Goal: Information Seeking & Learning: Understand process/instructions

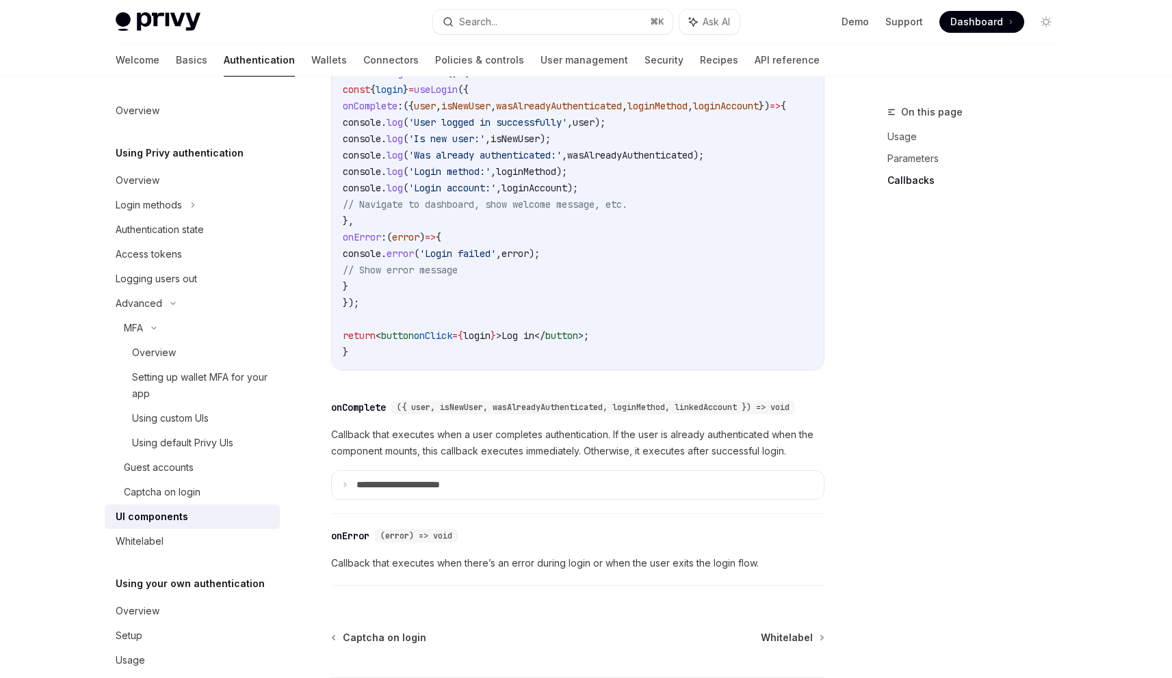
scroll to position [1931, 0]
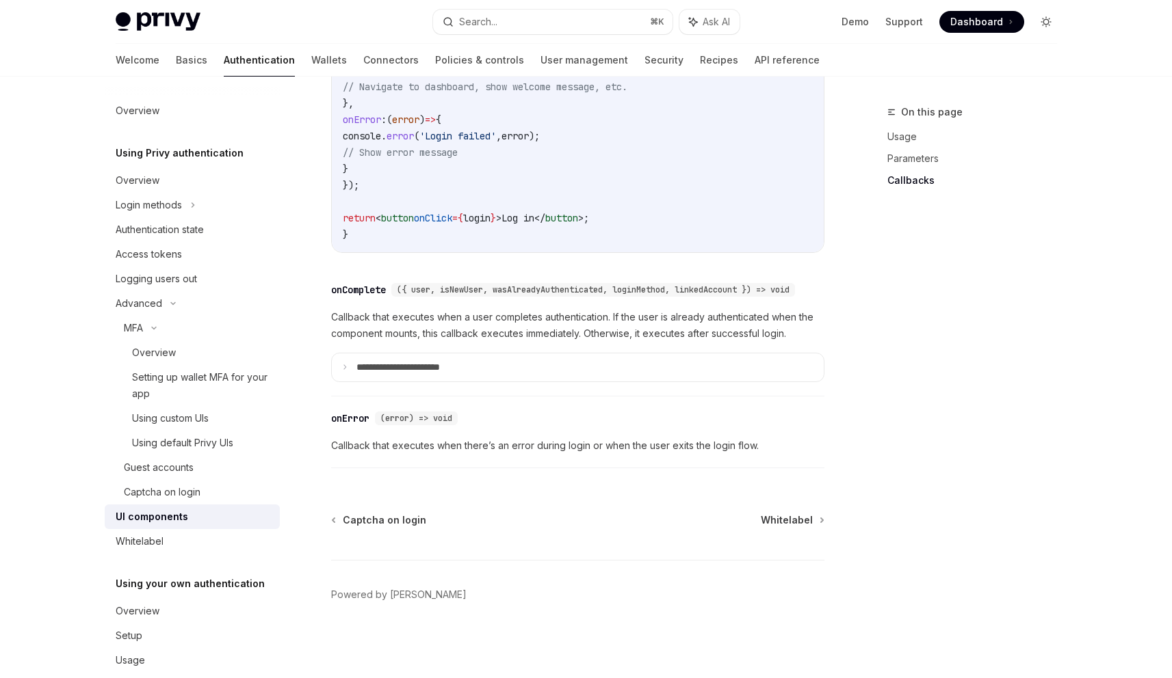
click at [1046, 26] on icon "Toggle dark mode" at bounding box center [1045, 21] width 11 height 11
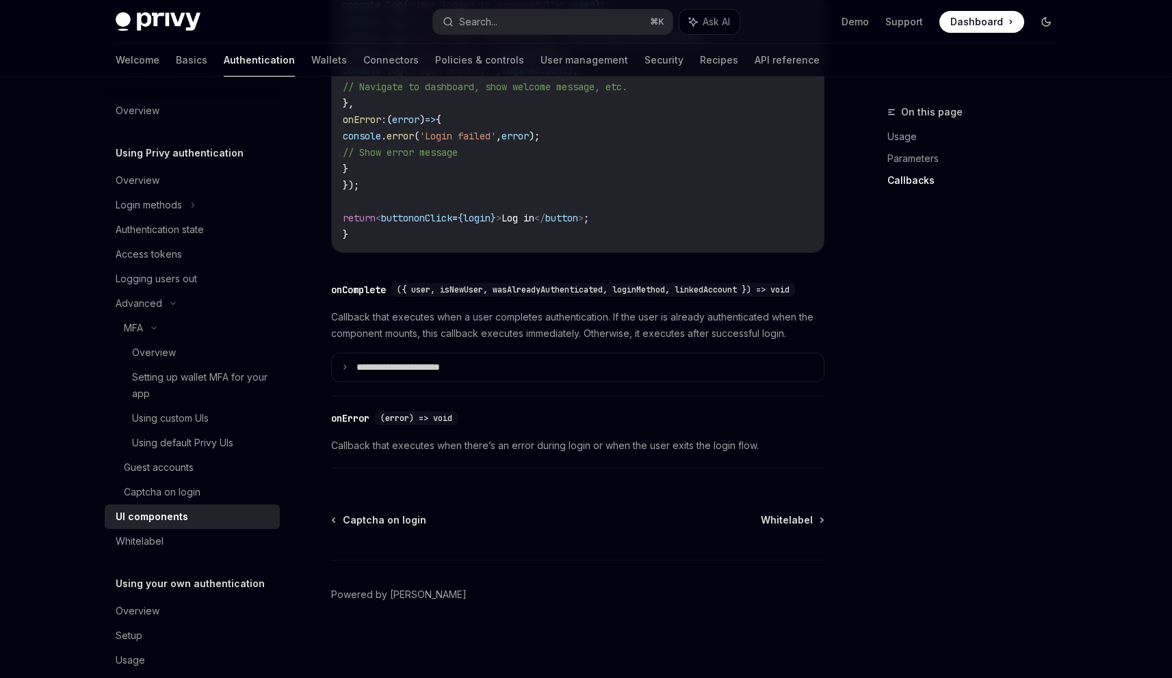
scroll to position [1928, 0]
click at [1046, 26] on icon "Toggle dark mode" at bounding box center [1045, 21] width 11 height 11
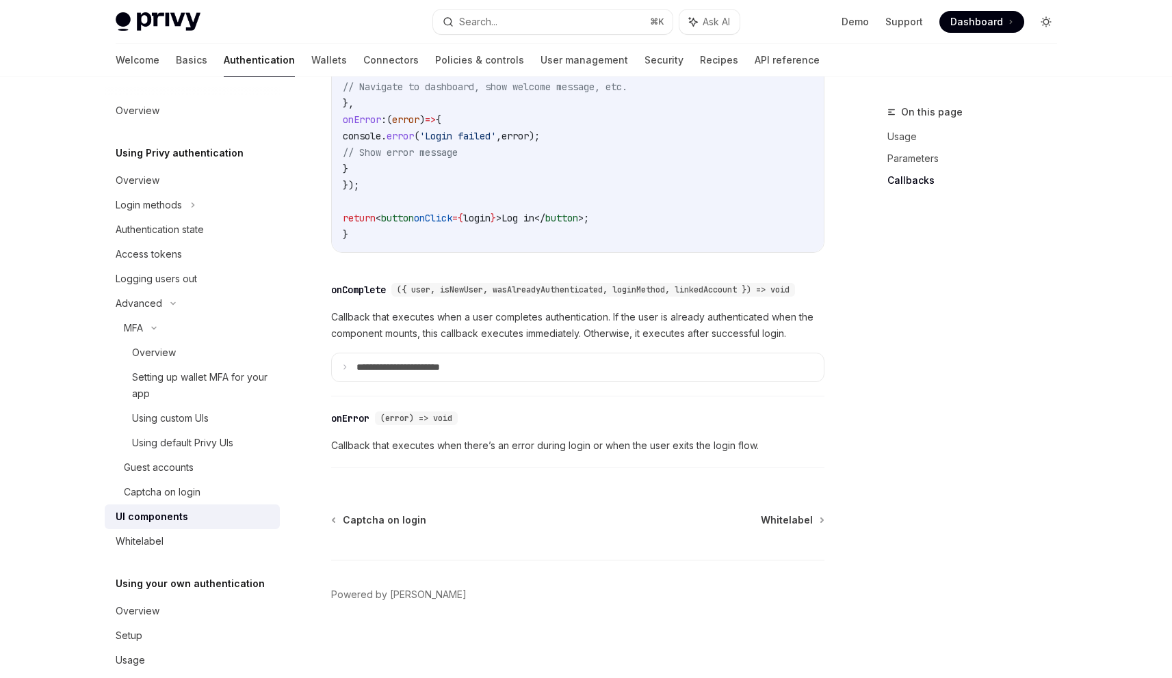
click at [1046, 26] on icon "Toggle dark mode" at bounding box center [1045, 21] width 11 height 11
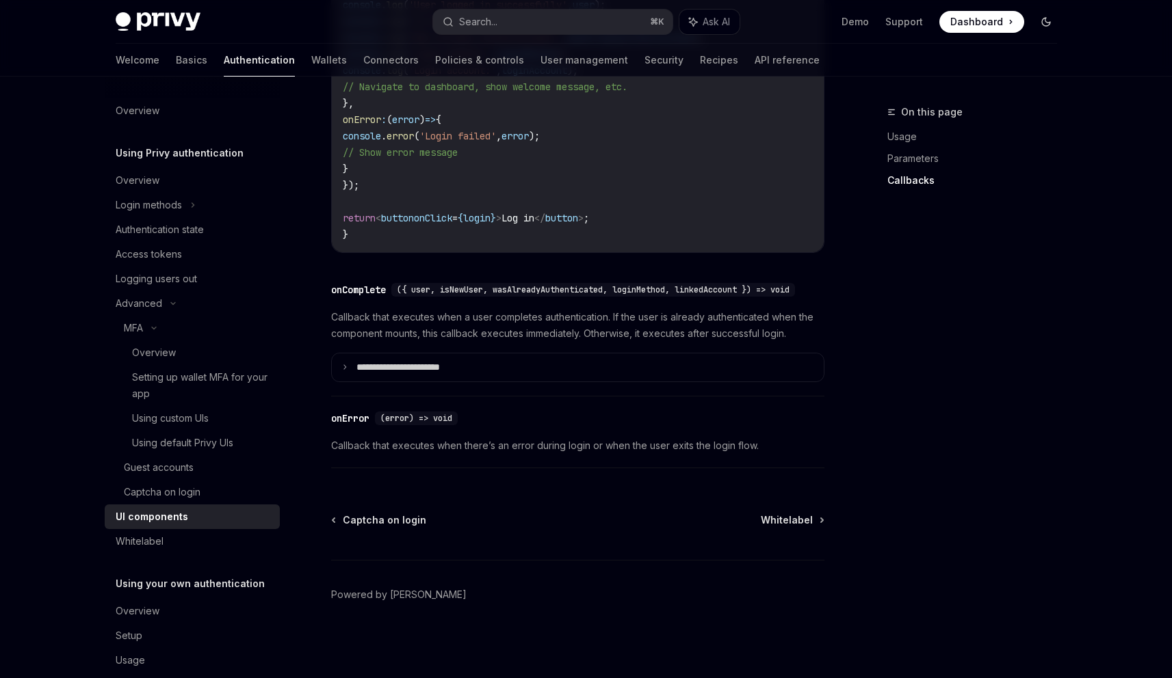
click at [1046, 26] on icon "Toggle dark mode" at bounding box center [1045, 21] width 11 height 11
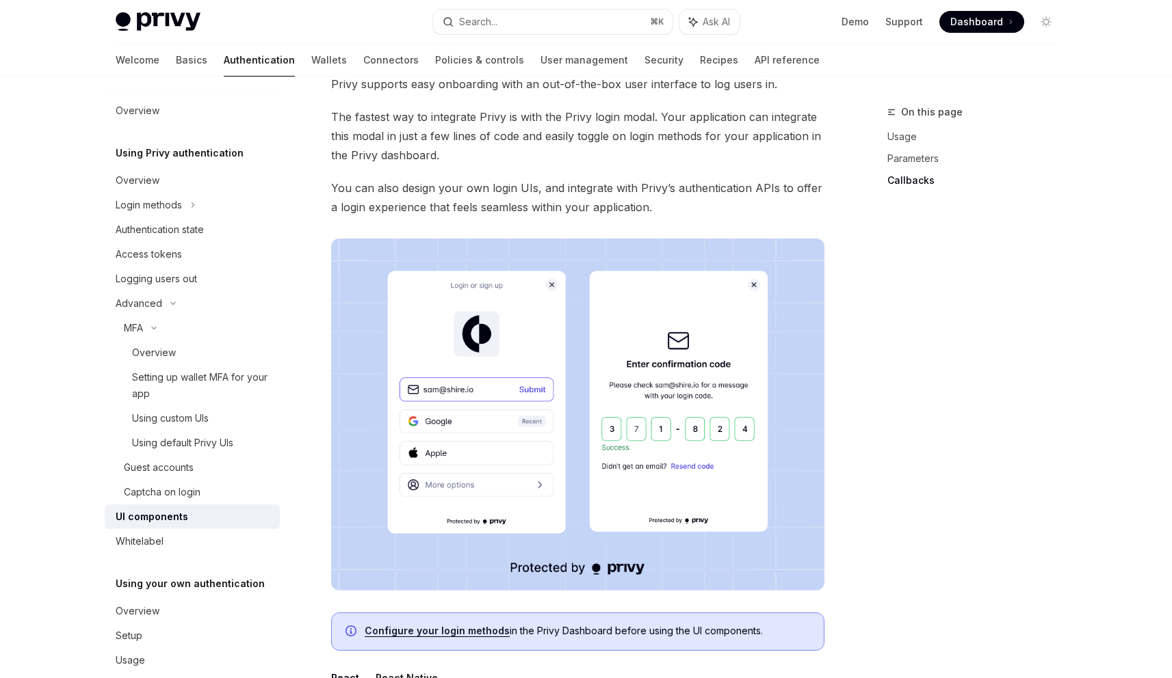
scroll to position [0, 0]
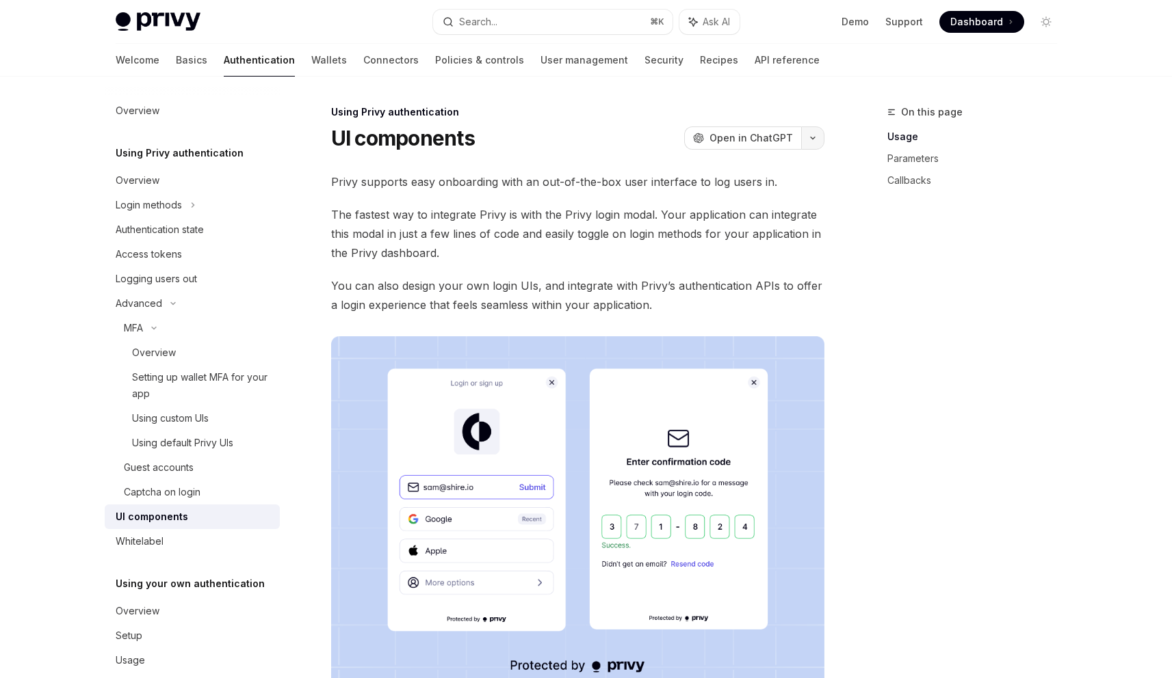
click at [809, 143] on button "button" at bounding box center [812, 138] width 23 height 23
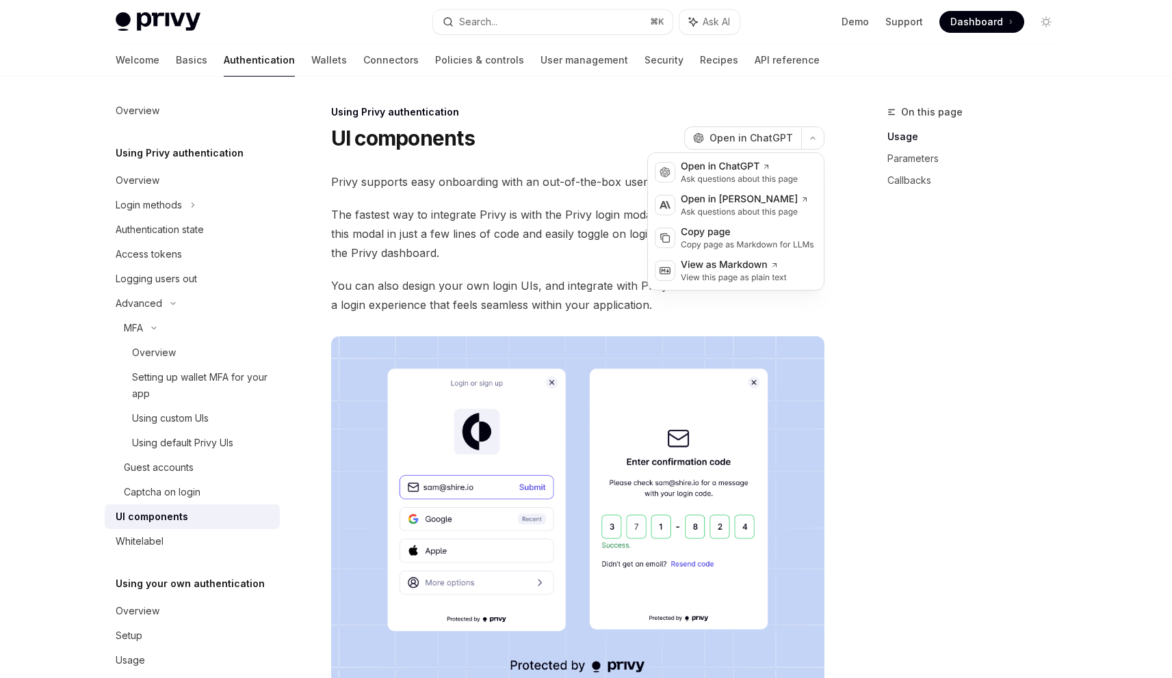
click at [962, 285] on div "On this page Usage Parameters Callbacks" at bounding box center [964, 391] width 208 height 575
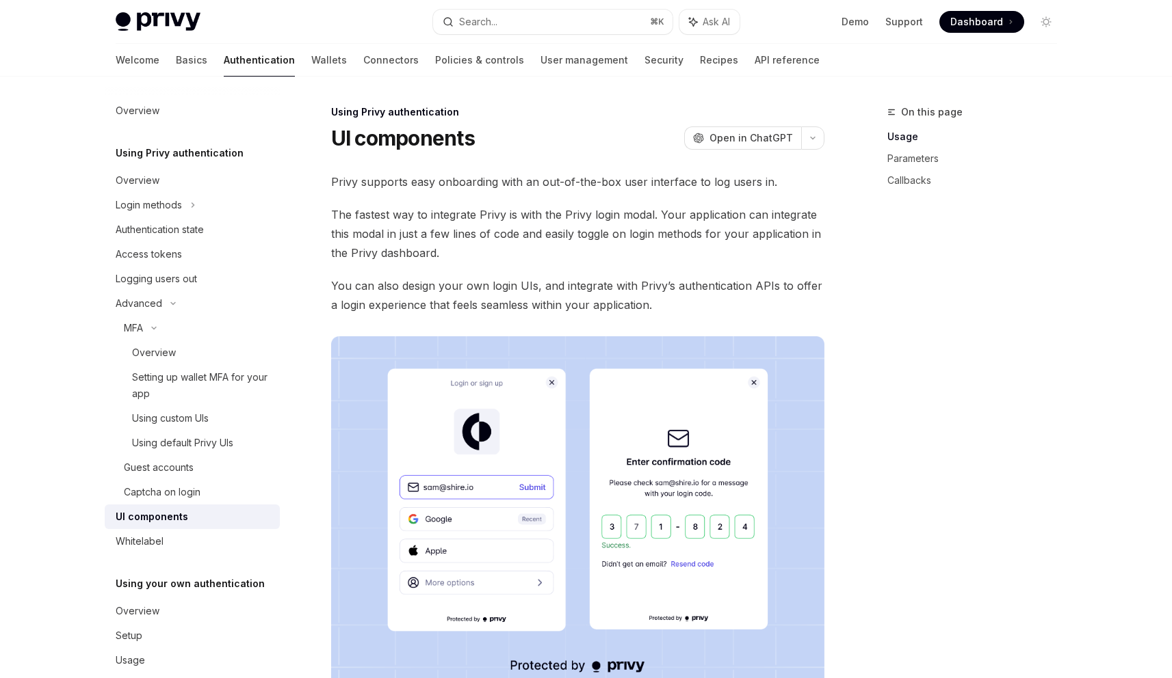
scroll to position [82, 0]
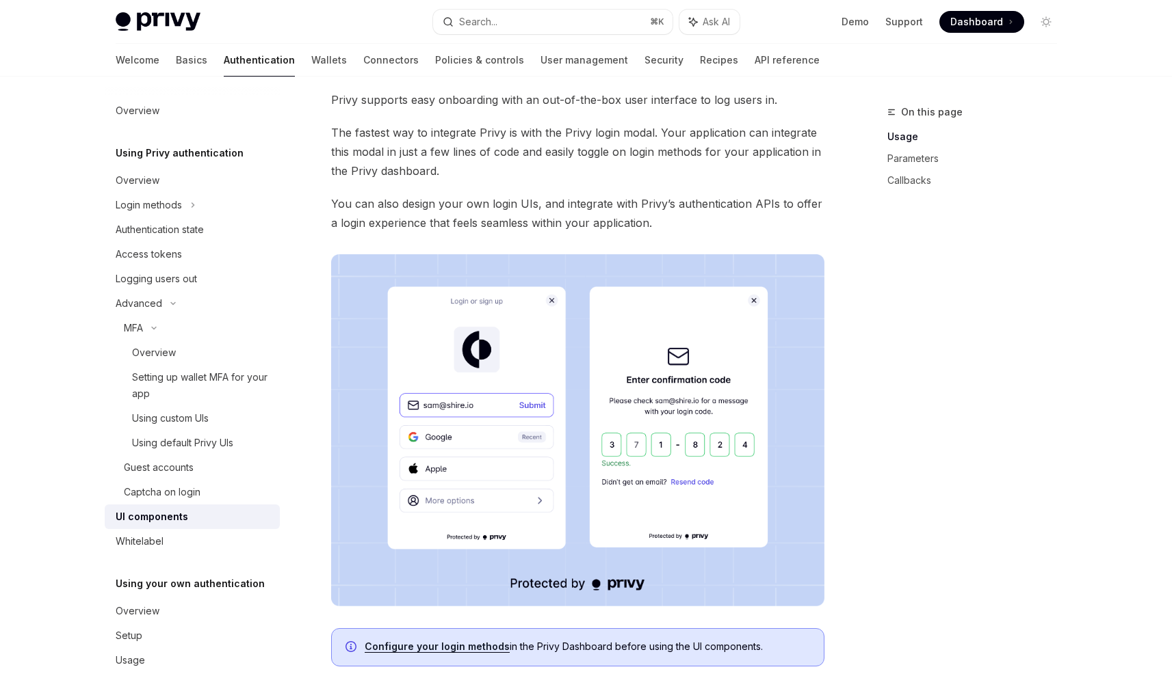
click at [897, 393] on div "On this page Usage Parameters Callbacks" at bounding box center [964, 391] width 208 height 575
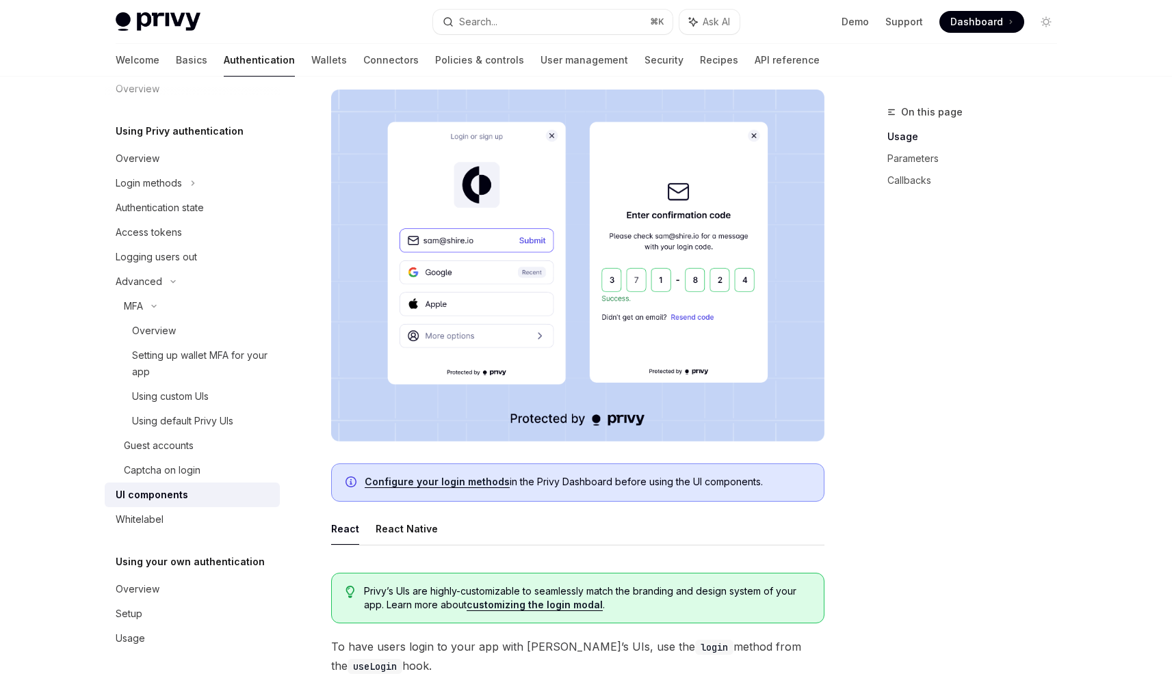
scroll to position [352, 0]
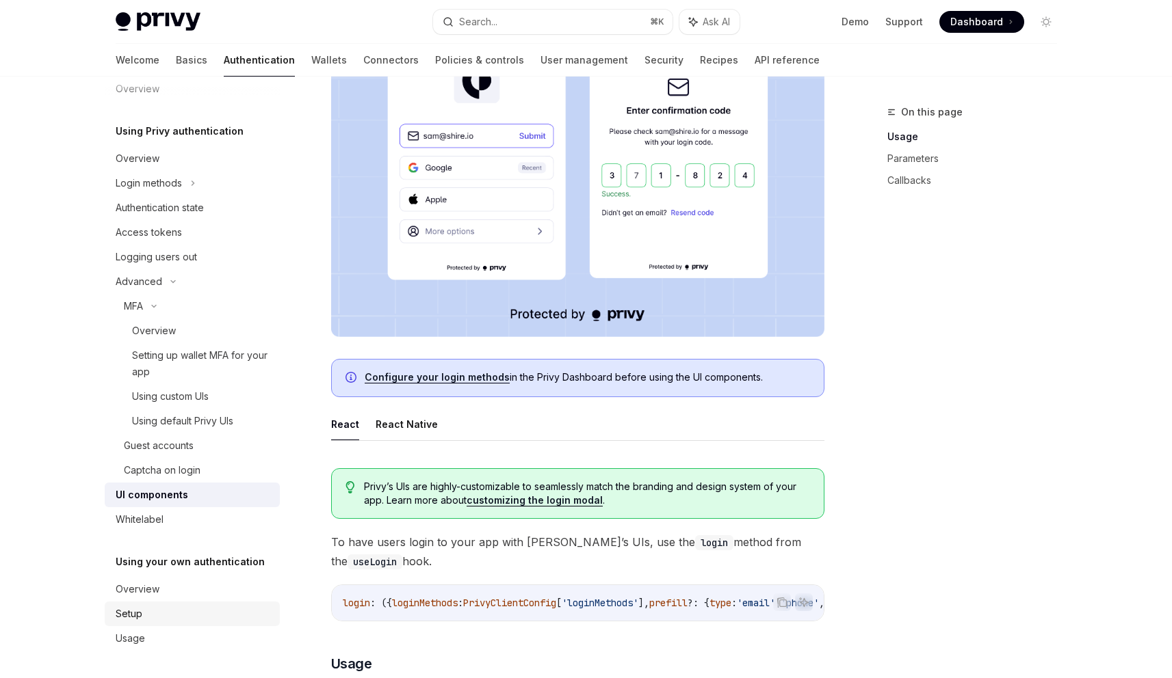
click at [158, 613] on div "Setup" at bounding box center [194, 614] width 156 height 16
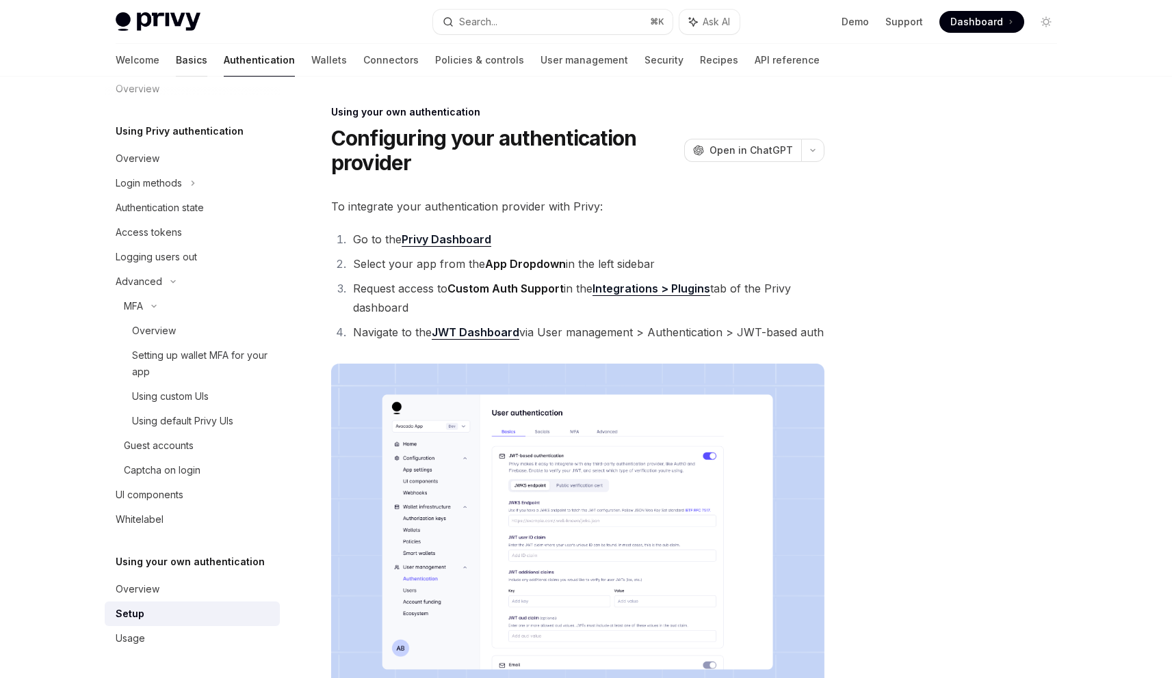
click at [176, 55] on link "Basics" at bounding box center [191, 60] width 31 height 33
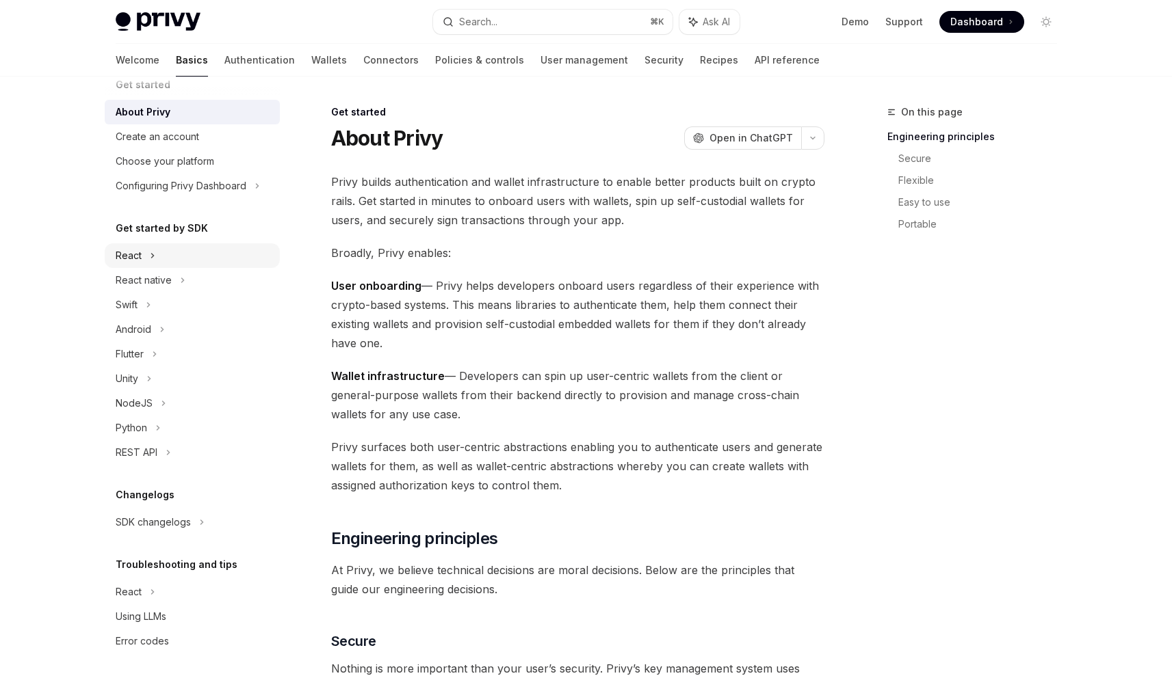
drag, startPoint x: 148, startPoint y: 256, endPoint x: 174, endPoint y: 266, distance: 27.1
click at [148, 256] on div "React" at bounding box center [192, 255] width 175 height 25
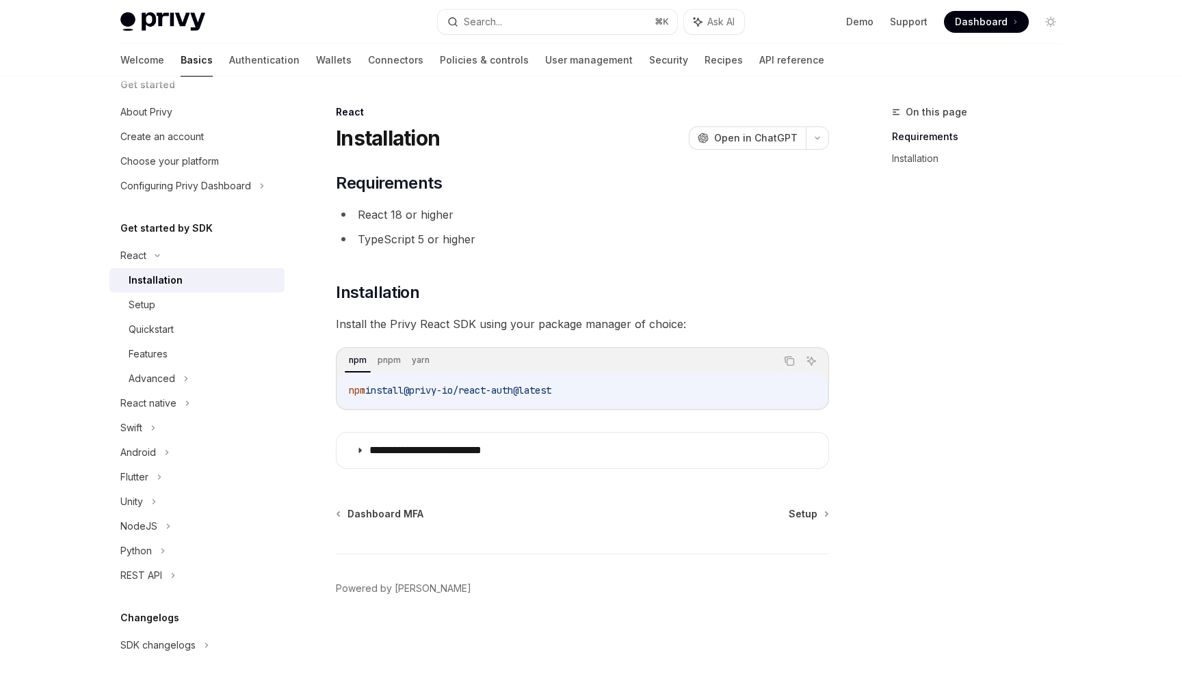
drag, startPoint x: 417, startPoint y: 392, endPoint x: 618, endPoint y: 391, distance: 201.8
click at [618, 391] on code "npm install @privy-io/react-auth@latest" at bounding box center [582, 390] width 467 height 16
click at [577, 390] on code "npm install @privy-io/react-auth@latest" at bounding box center [582, 390] width 467 height 16
drag, startPoint x: 531, startPoint y: 391, endPoint x: 419, endPoint y: 391, distance: 112.2
click at [419, 391] on span "@privy-io/react-auth@latest" at bounding box center [478, 390] width 148 height 12
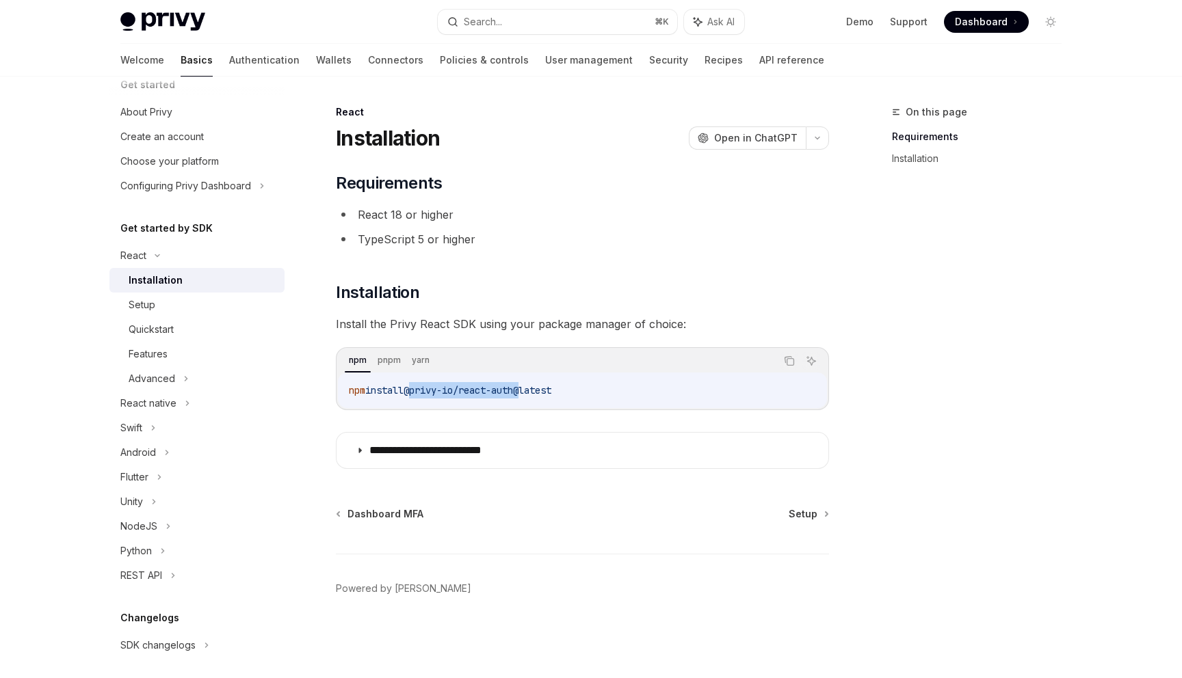
copy span "@privy-io/react-auth"
click at [141, 525] on div "NodeJS" at bounding box center [138, 526] width 37 height 16
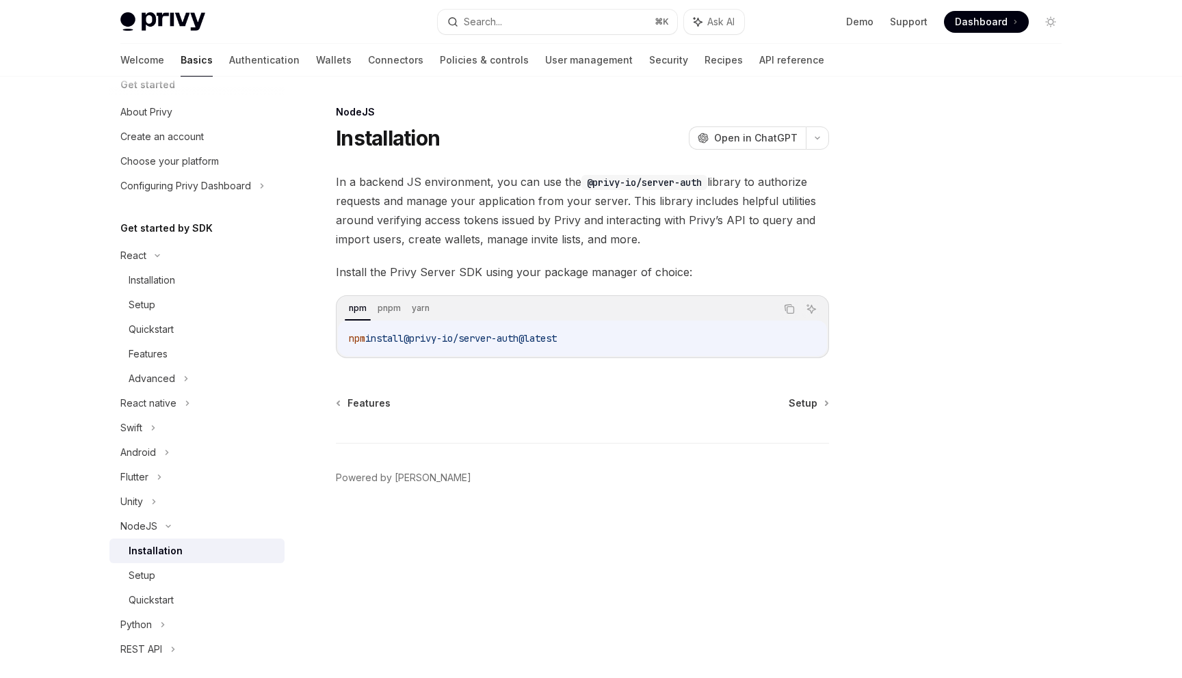
drag, startPoint x: 432, startPoint y: 338, endPoint x: 529, endPoint y: 347, distance: 98.2
click at [529, 347] on div "npm install @privy-io/server-auth@latest" at bounding box center [582, 339] width 489 height 36
click at [146, 280] on div "Installation" at bounding box center [152, 280] width 47 height 16
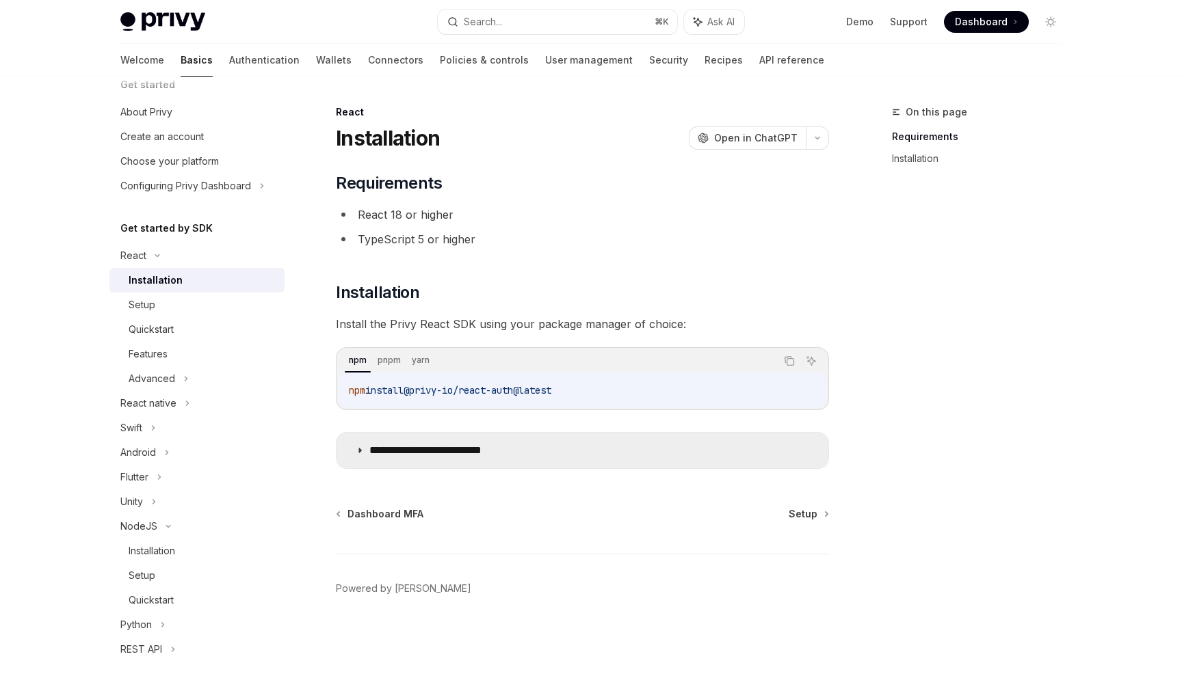
click at [376, 459] on summary "**********" at bounding box center [583, 451] width 492 height 36
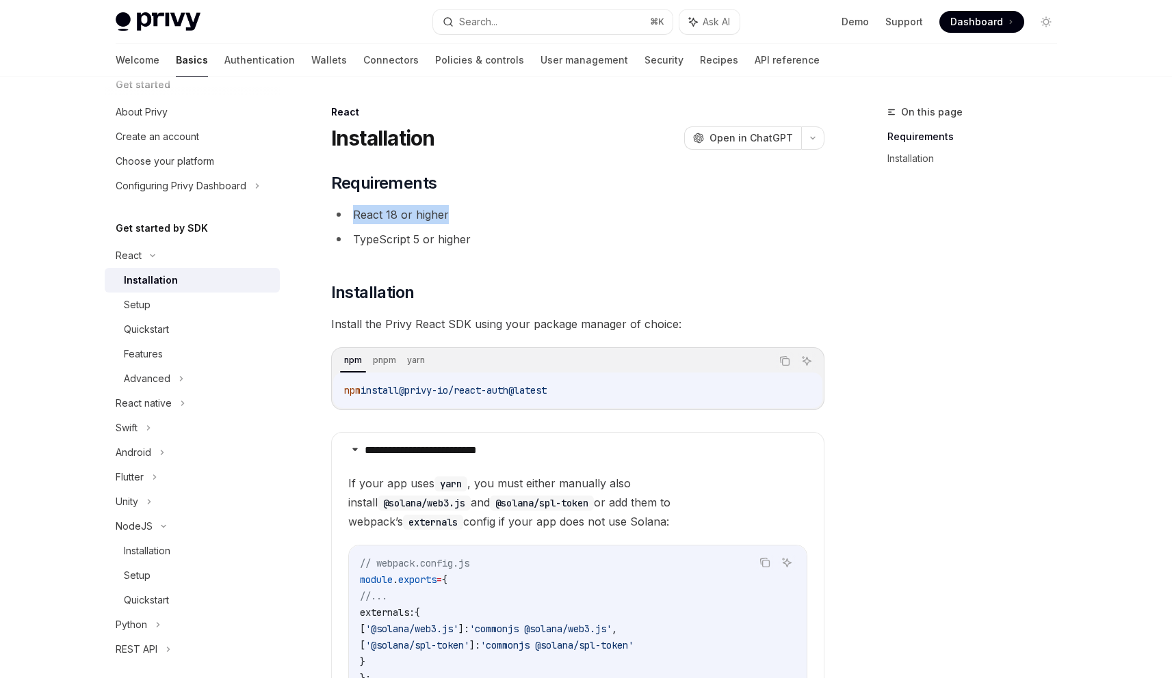
drag, startPoint x: 345, startPoint y: 213, endPoint x: 462, endPoint y: 215, distance: 117.0
click at [462, 215] on li "React 18 or higher" at bounding box center [577, 214] width 493 height 19
drag, startPoint x: 349, startPoint y: 239, endPoint x: 527, endPoint y: 243, distance: 177.9
click at [527, 243] on li "TypeScript 5 or higher" at bounding box center [577, 239] width 493 height 19
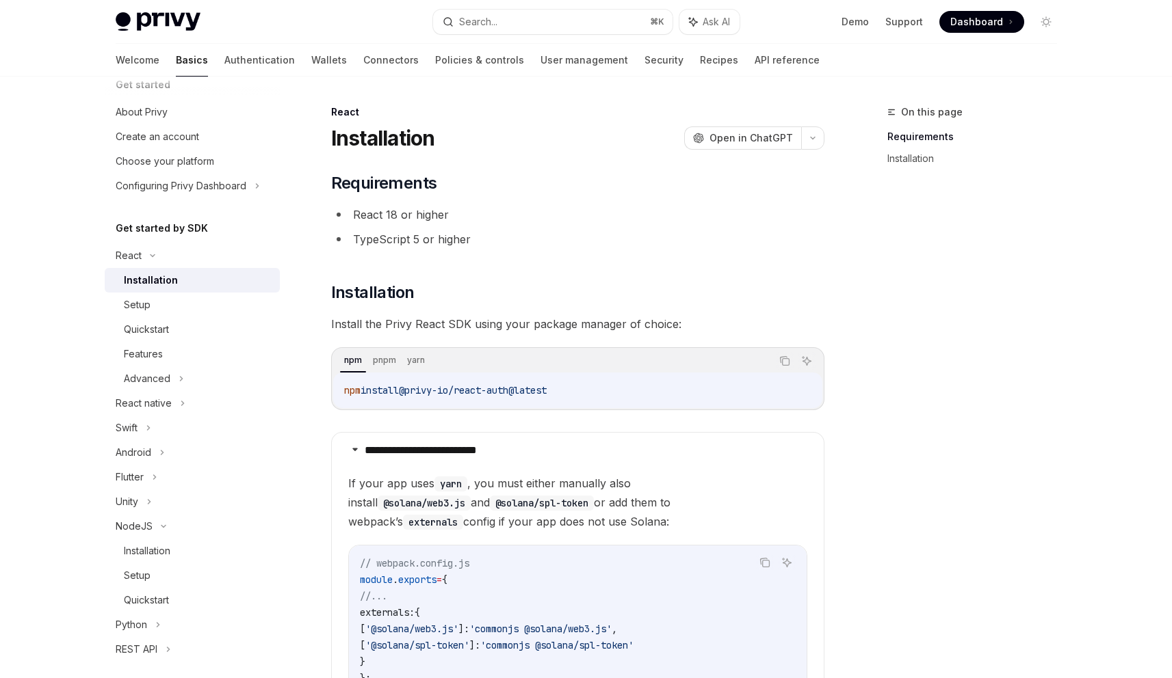
scroll to position [249, 0]
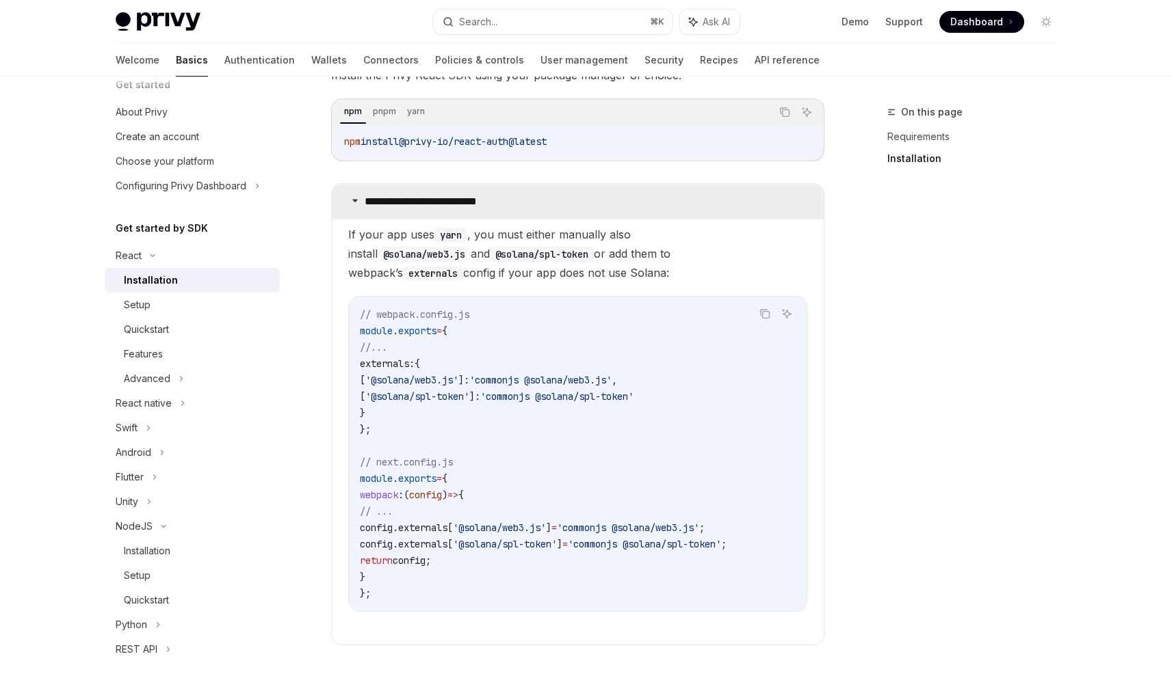
click at [358, 202] on div at bounding box center [355, 201] width 8 height 5
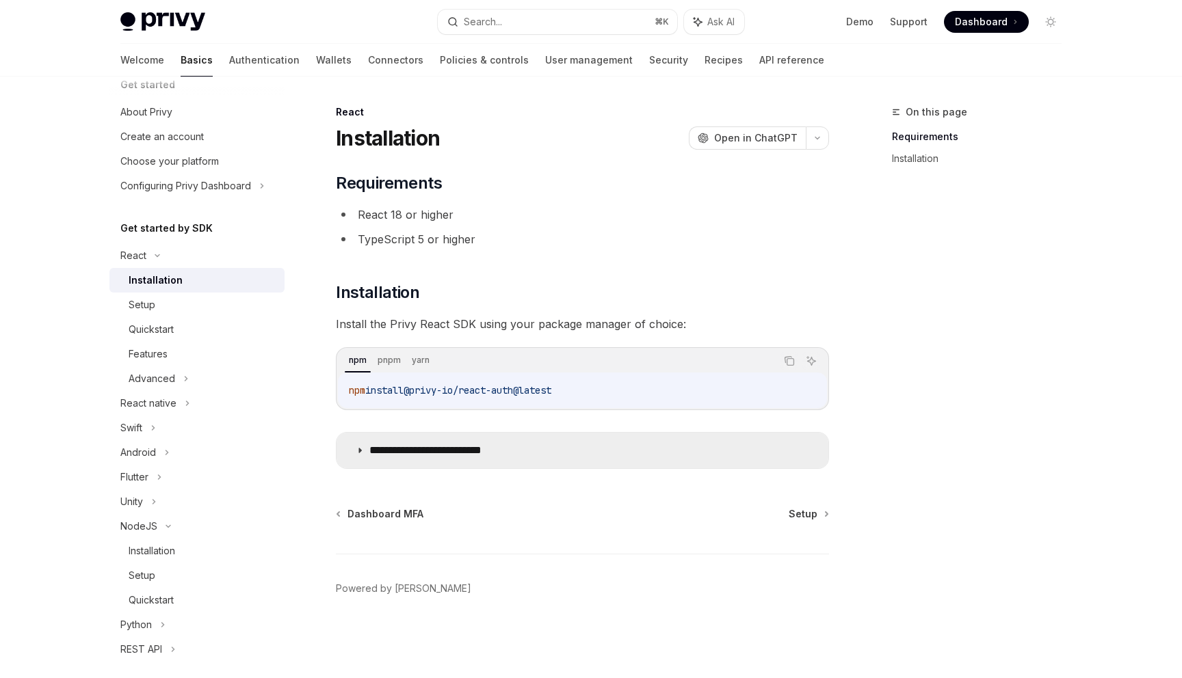
click at [391, 441] on summary "**********" at bounding box center [583, 451] width 492 height 36
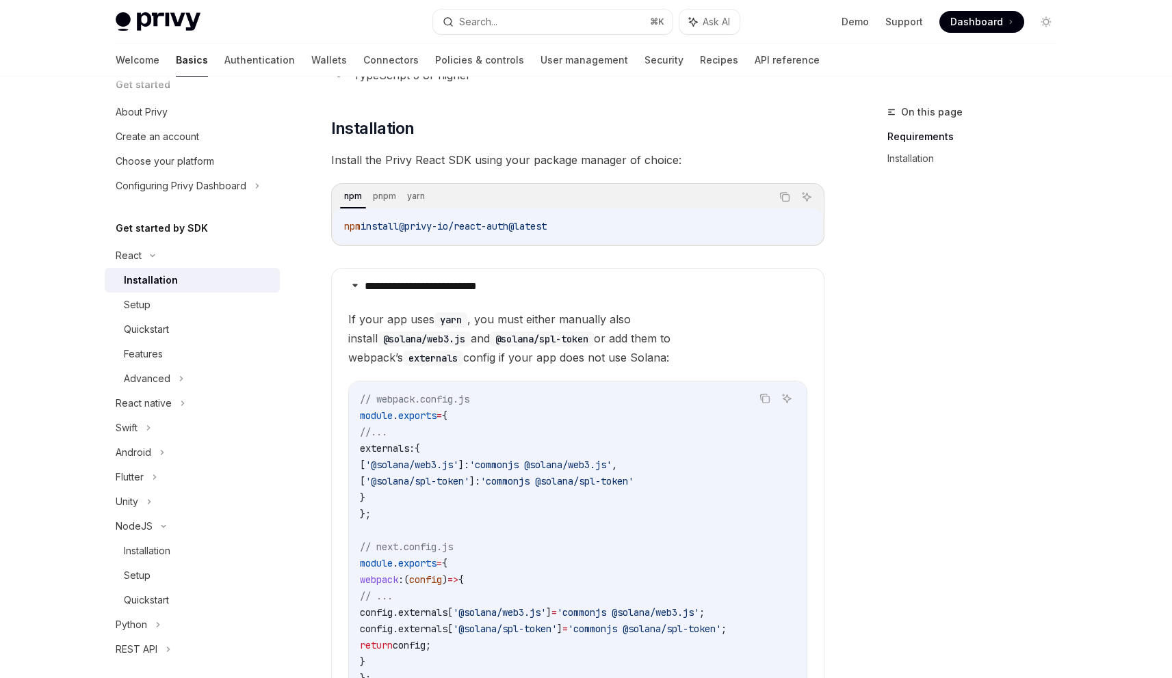
scroll to position [246, 0]
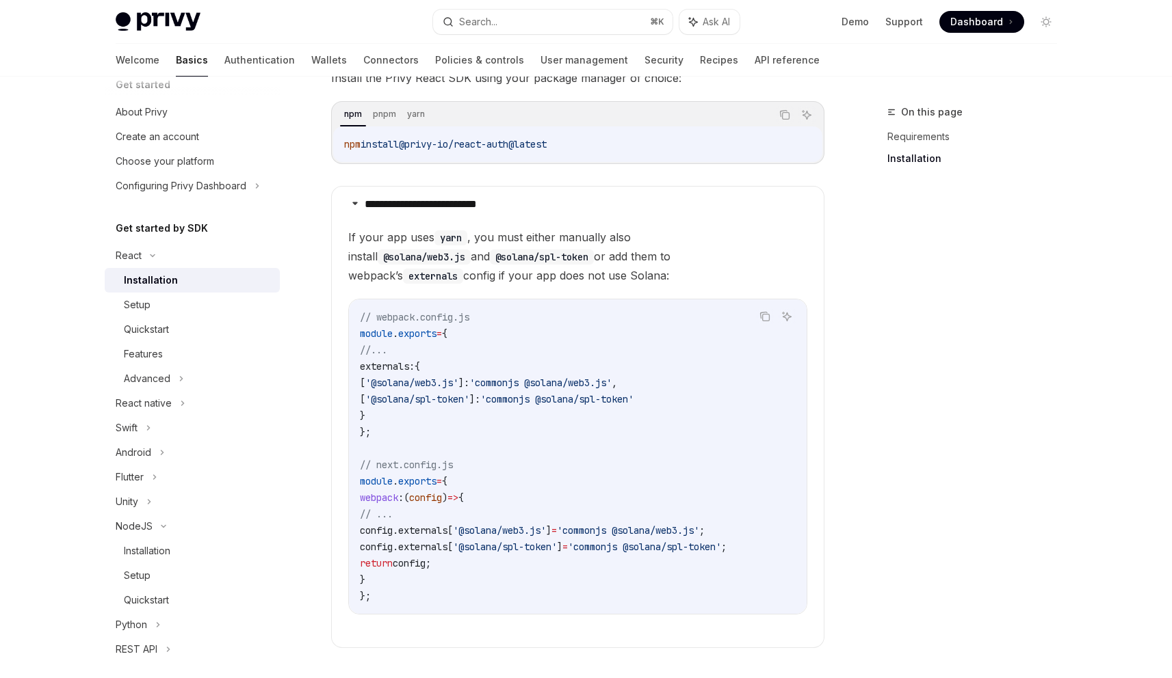
drag, startPoint x: 354, startPoint y: 206, endPoint x: 380, endPoint y: 224, distance: 30.9
click at [355, 206] on icon at bounding box center [355, 203] width 8 height 8
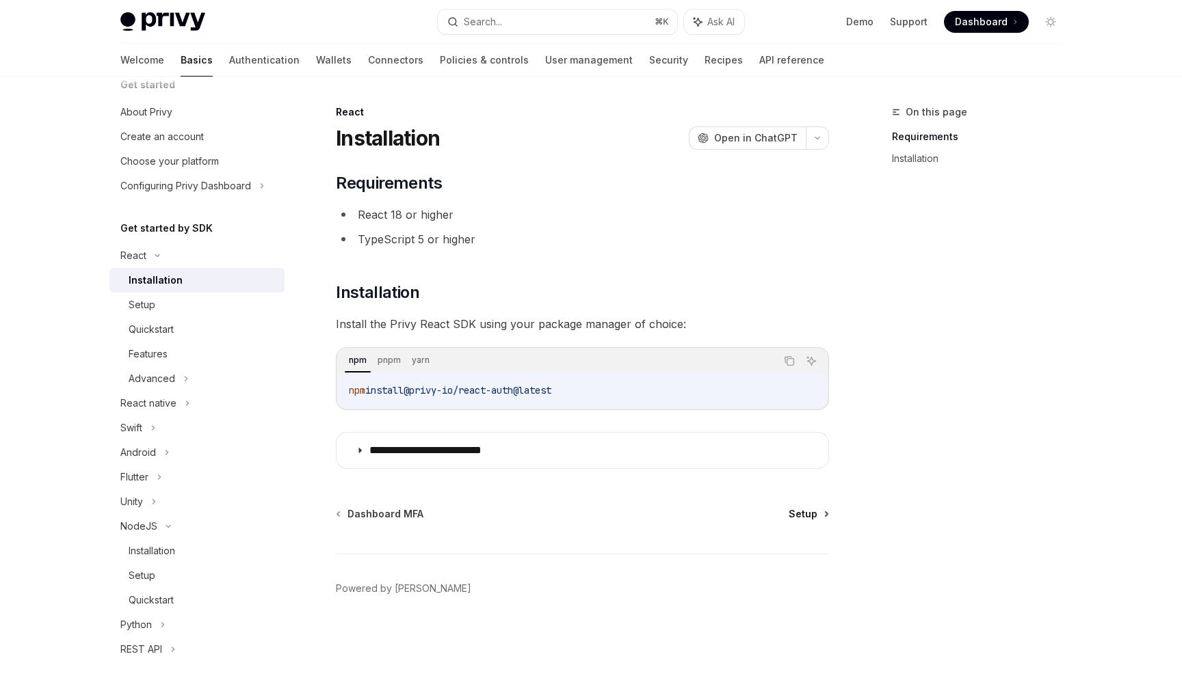
click at [805, 516] on span "Setup" at bounding box center [803, 514] width 29 height 14
type textarea "*"
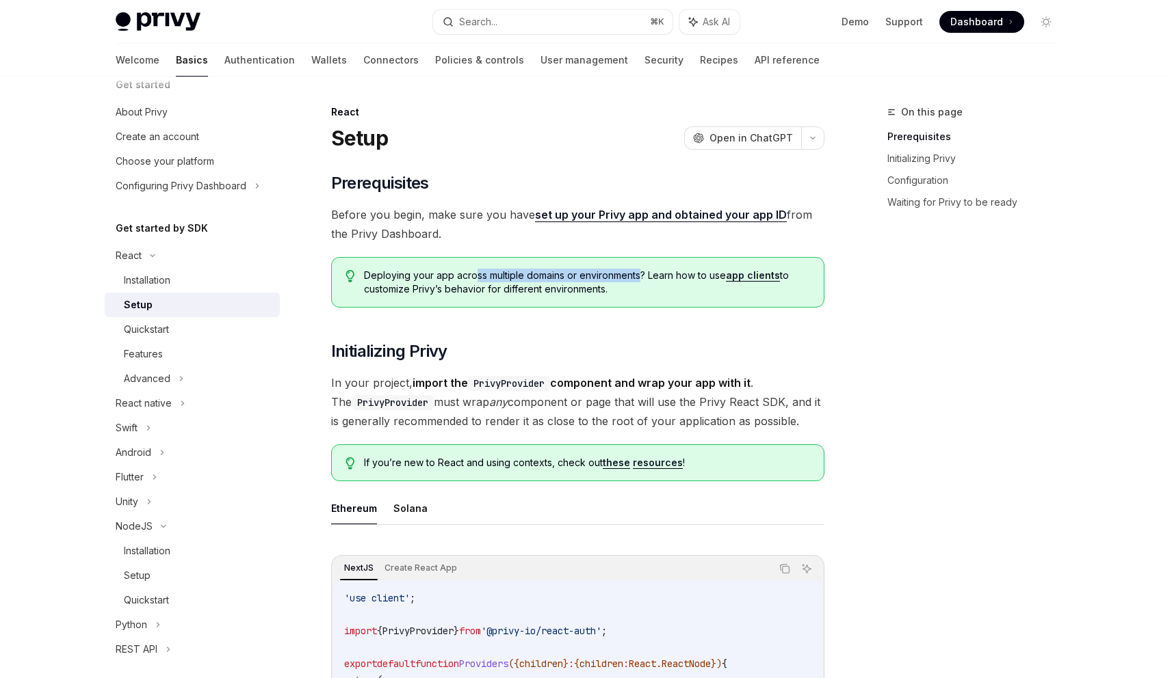
drag, startPoint x: 485, startPoint y: 275, endPoint x: 642, endPoint y: 278, distance: 157.3
click at [642, 278] on span "Deploying your app across multiple domains or environments? Learn how to use ap…" at bounding box center [586, 282] width 445 height 27
click at [616, 285] on span "Deploying your app across multiple domains or environments? Learn how to use ap…" at bounding box center [586, 282] width 445 height 27
drag, startPoint x: 355, startPoint y: 272, endPoint x: 627, endPoint y: 291, distance: 272.9
click at [626, 291] on div "Deploying your app across multiple domains or environments? Learn how to use ap…" at bounding box center [577, 282] width 493 height 51
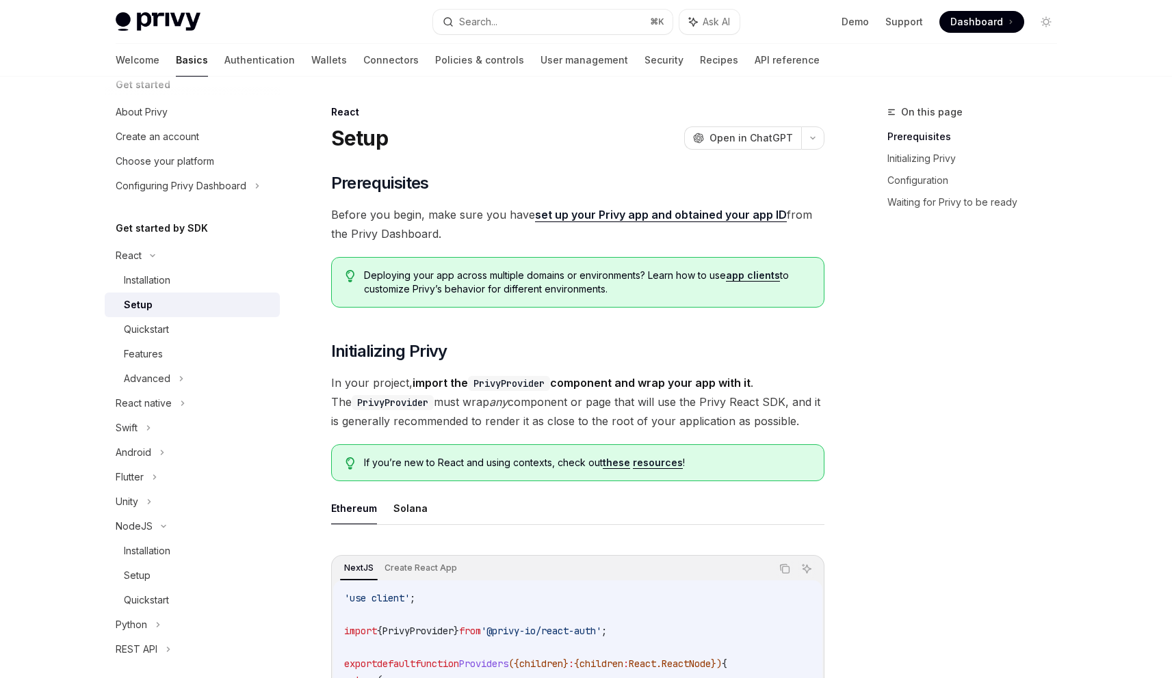
click at [627, 291] on span "Deploying your app across multiple domains or environments? Learn how to use ap…" at bounding box center [586, 282] width 445 height 27
drag, startPoint x: 343, startPoint y: 347, endPoint x: 453, endPoint y: 349, distance: 110.8
click at [453, 349] on h2 "​ Initializing Privy" at bounding box center [577, 352] width 493 height 22
click at [503, 382] on code "PrivyProvider" at bounding box center [509, 383] width 82 height 15
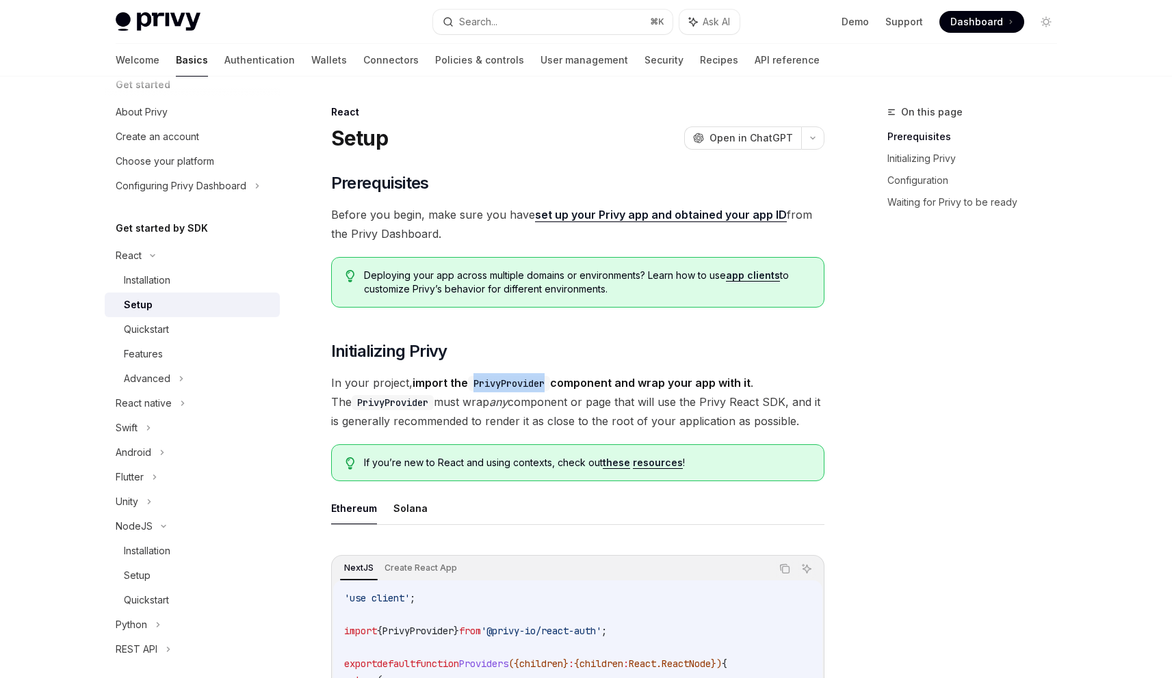
drag, startPoint x: 667, startPoint y: 406, endPoint x: 793, endPoint y: 423, distance: 127.7
click at [793, 423] on span "In your project, import the PrivyProvider component and wrap your app with it .…" at bounding box center [577, 401] width 493 height 57
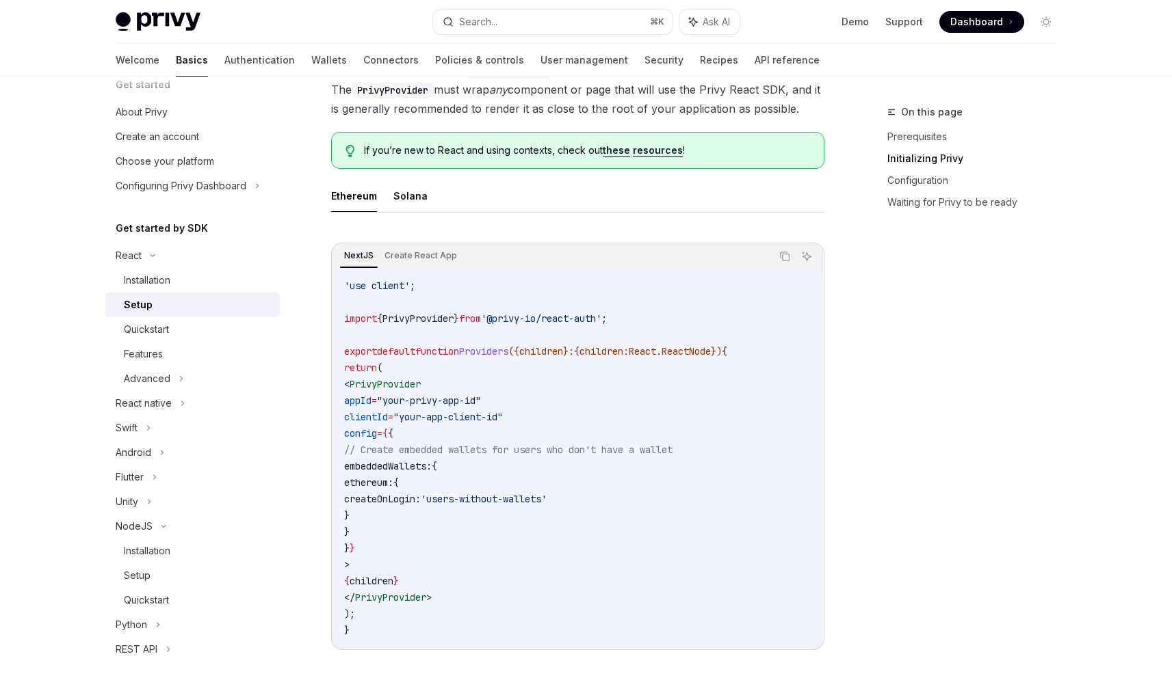
scroll to position [328, 0]
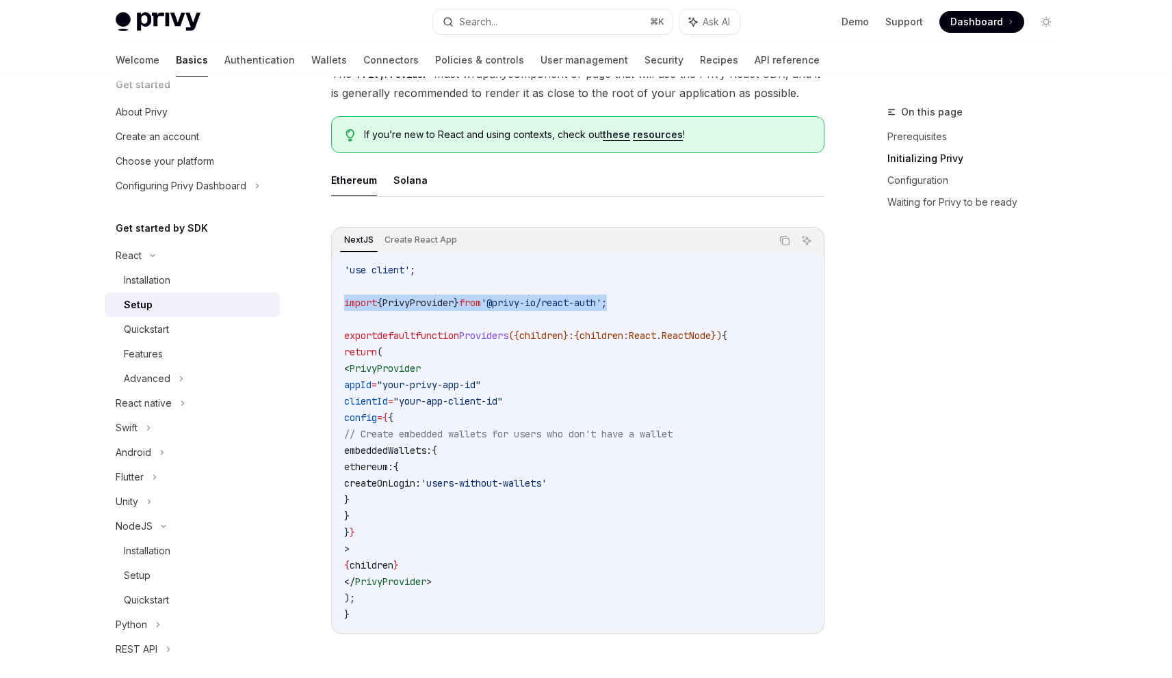
drag, startPoint x: 646, startPoint y: 306, endPoint x: 339, endPoint y: 306, distance: 307.1
click at [339, 306] on div "'use client' ; import { PrivyProvider } from '@privy-io/react-auth' ; export de…" at bounding box center [577, 442] width 489 height 380
copy span "import { PrivyProvider } from '@privy-io/react-auth' ;"
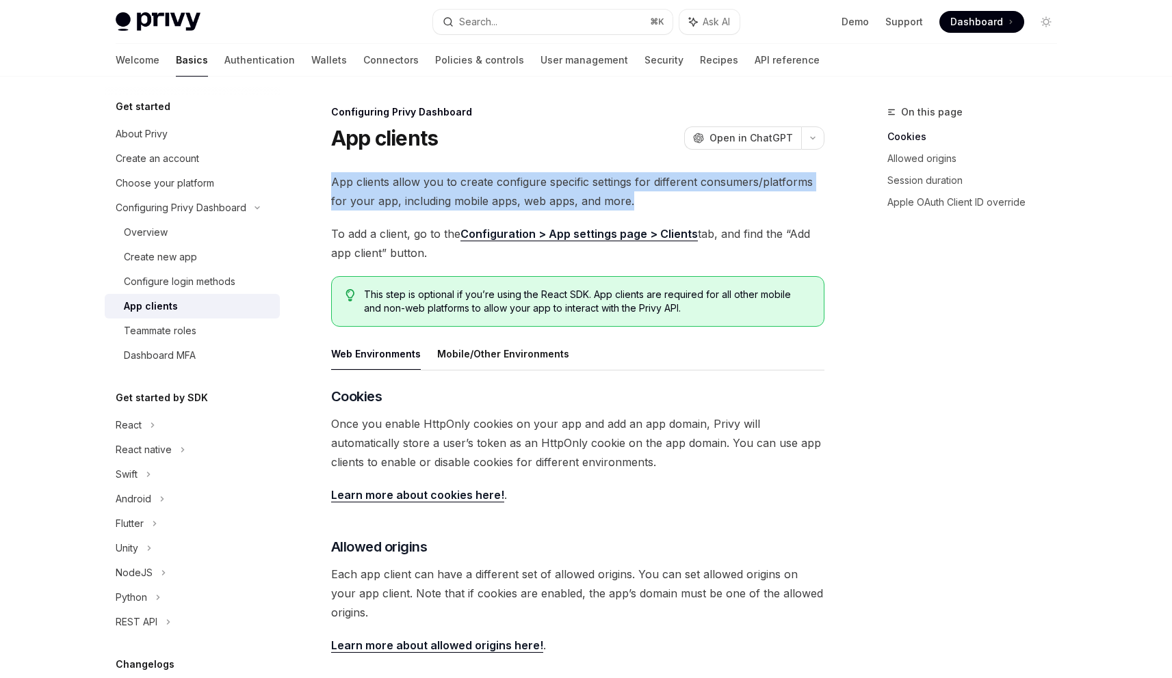
drag, startPoint x: 334, startPoint y: 181, endPoint x: 750, endPoint y: 196, distance: 416.8
click at [750, 196] on span "App clients allow you to create configure specific settings for different consu…" at bounding box center [577, 191] width 493 height 38
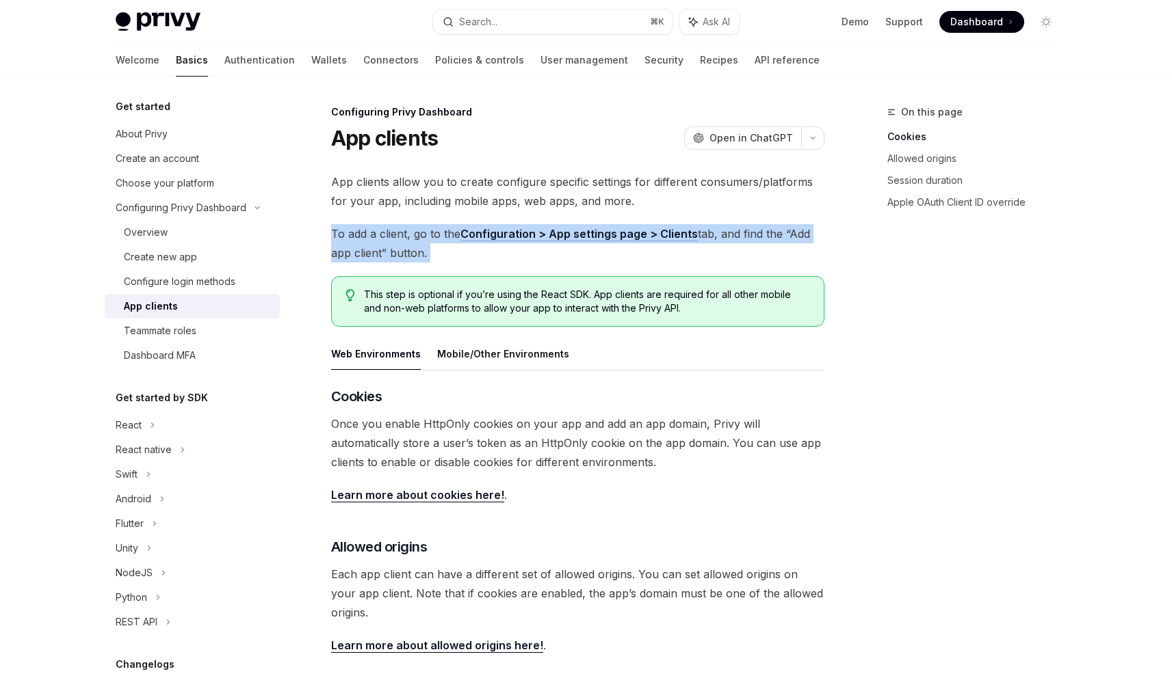
drag, startPoint x: 332, startPoint y: 230, endPoint x: 479, endPoint y: 273, distance: 153.0
click at [479, 273] on div "App clients allow you to create configure specific settings for different consu…" at bounding box center [577, 531] width 493 height 718
click at [475, 263] on div "App clients allow you to create configure specific settings for different consu…" at bounding box center [577, 531] width 493 height 718
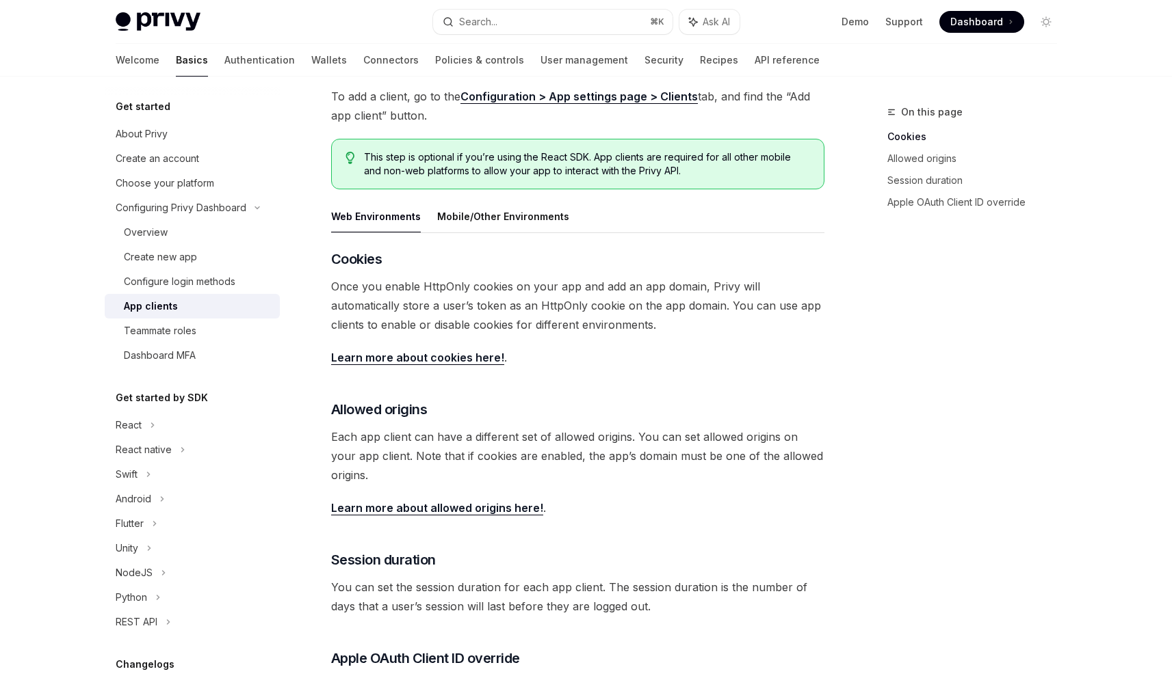
scroll to position [164, 0]
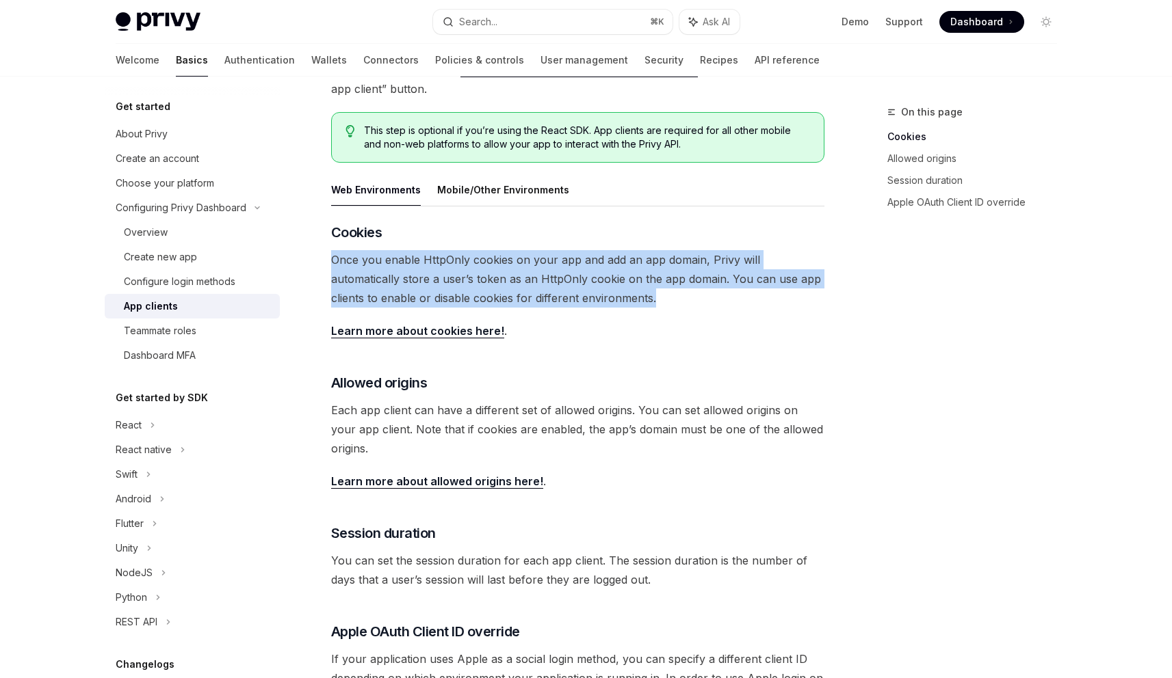
drag, startPoint x: 330, startPoint y: 256, endPoint x: 720, endPoint y: 308, distance: 393.3
click at [722, 308] on div "Configuring Privy Dashboard App clients OpenAI Open in ChatGPT OpenAI Open in C…" at bounding box center [449, 435] width 755 height 990
click at [719, 308] on div "​ Cookies Once you enable HttpOnly cookies on your app and add an app domain, P…" at bounding box center [577, 474] width 493 height 503
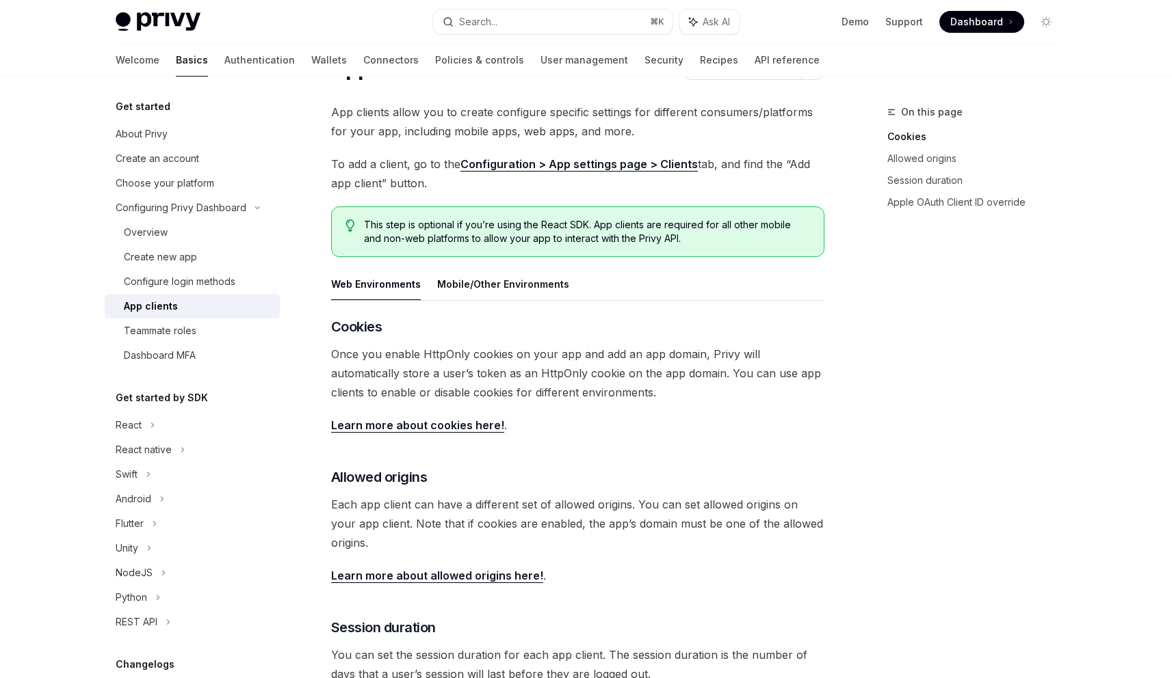
scroll to position [0, 0]
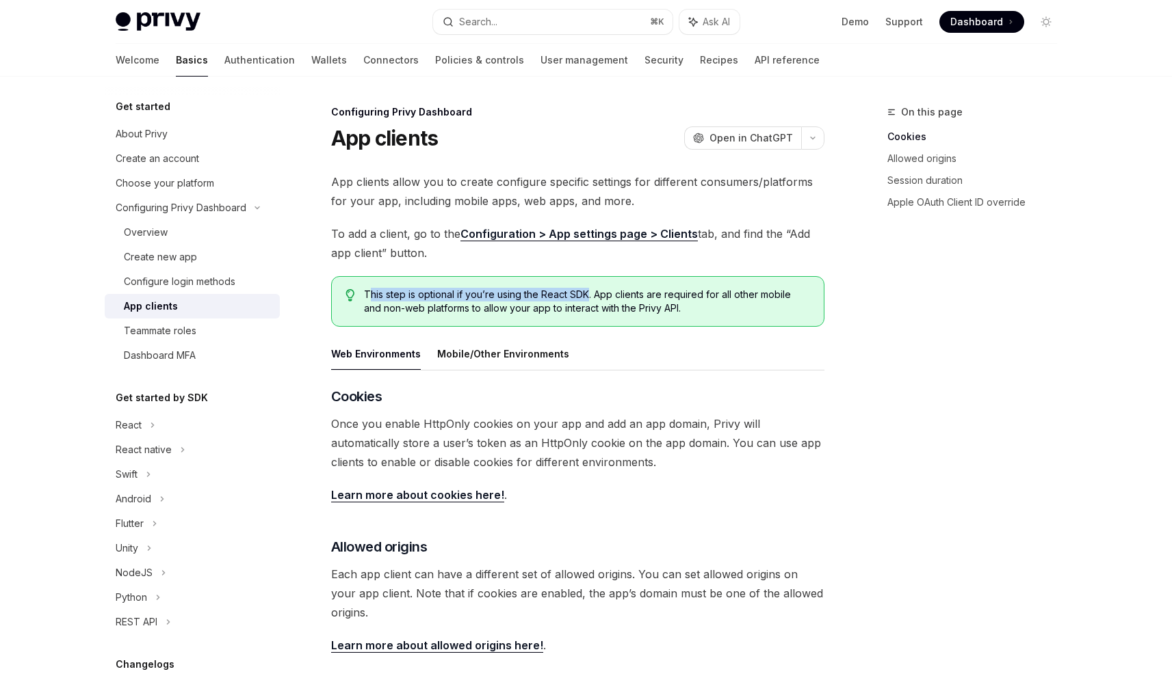
drag, startPoint x: 381, startPoint y: 295, endPoint x: 585, endPoint y: 298, distance: 204.5
click at [585, 298] on span "This step is optional if you’re using the React SDK. App clients are required f…" at bounding box center [586, 301] width 445 height 27
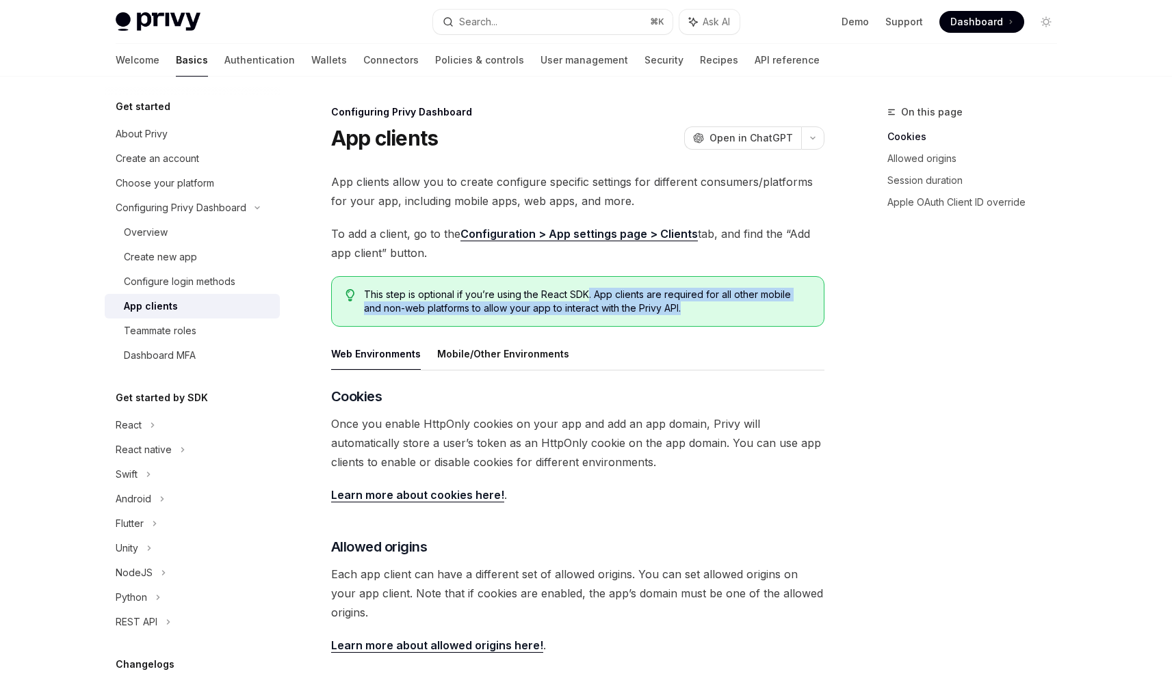
drag, startPoint x: 586, startPoint y: 297, endPoint x: 702, endPoint y: 309, distance: 116.9
click at [702, 309] on span "This step is optional if you’re using the React SDK. App clients are required f…" at bounding box center [586, 301] width 445 height 27
